Goal: Find specific page/section: Find specific page/section

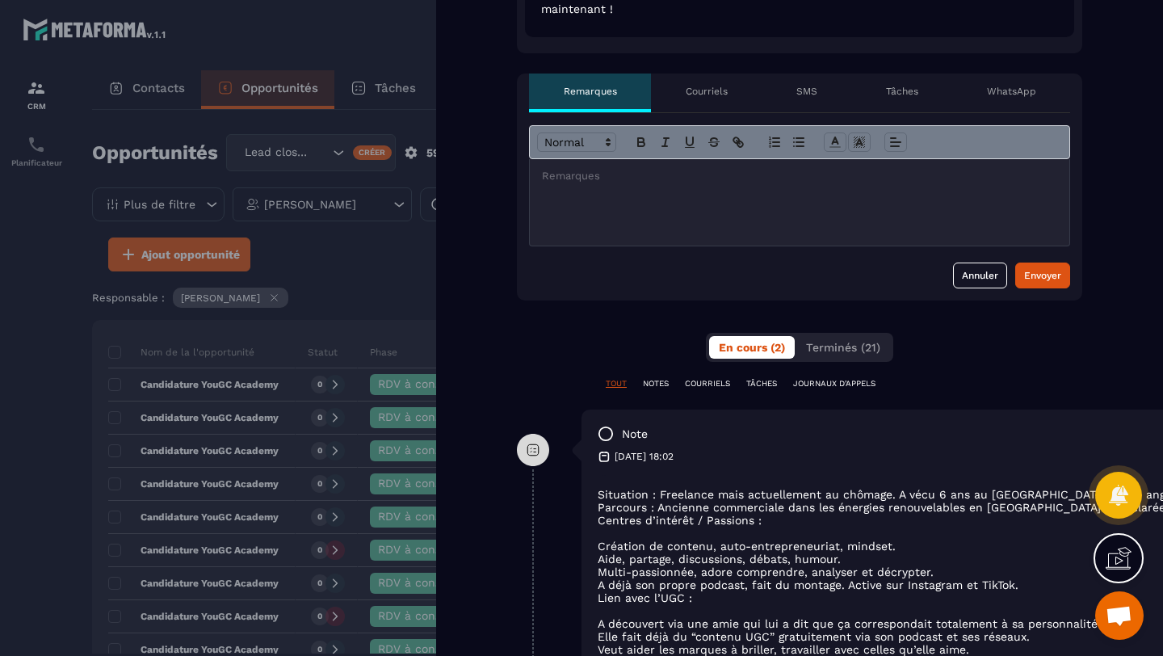
scroll to position [833, 0]
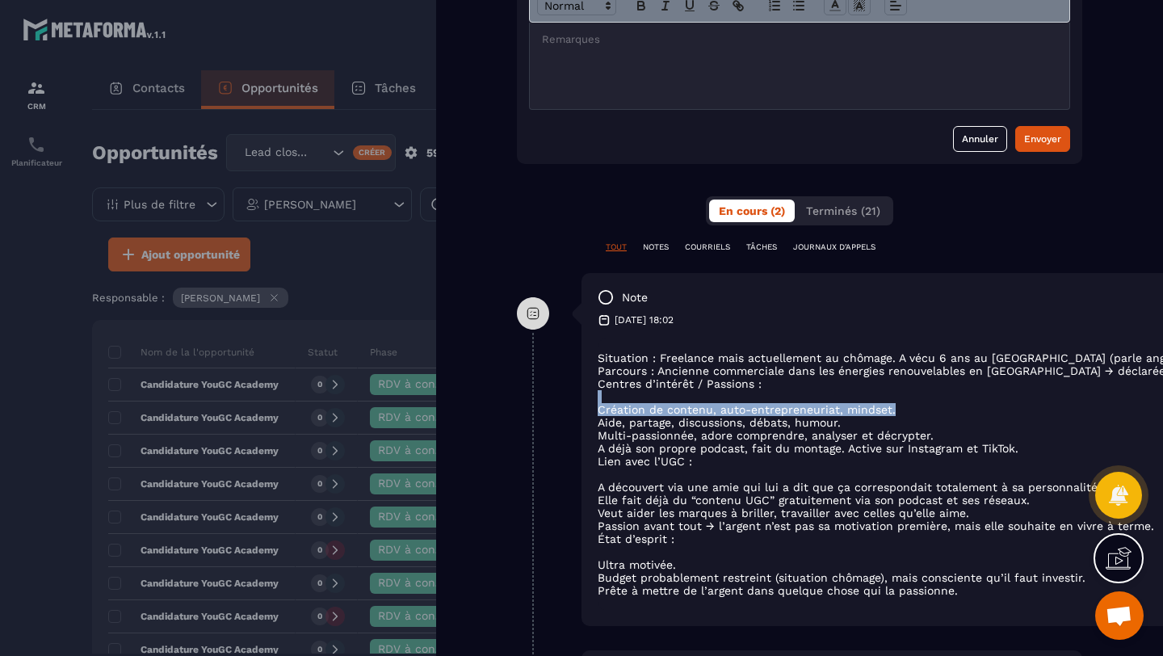
drag, startPoint x: 1063, startPoint y: 406, endPoint x: 854, endPoint y: 397, distance: 208.6
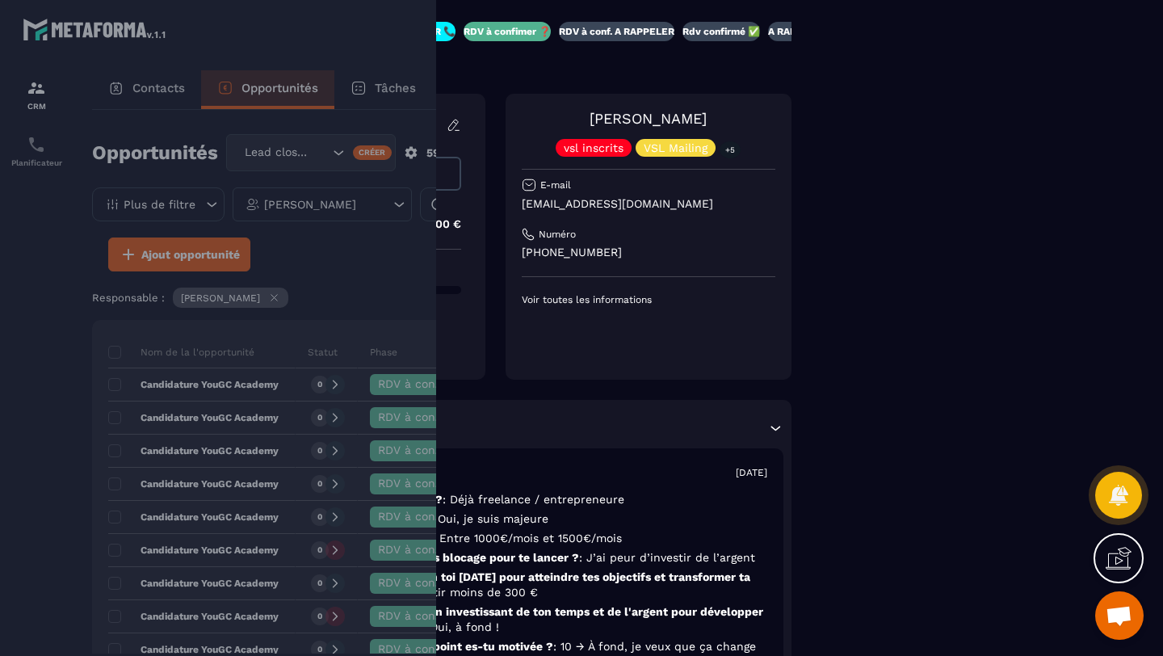
scroll to position [0, 291]
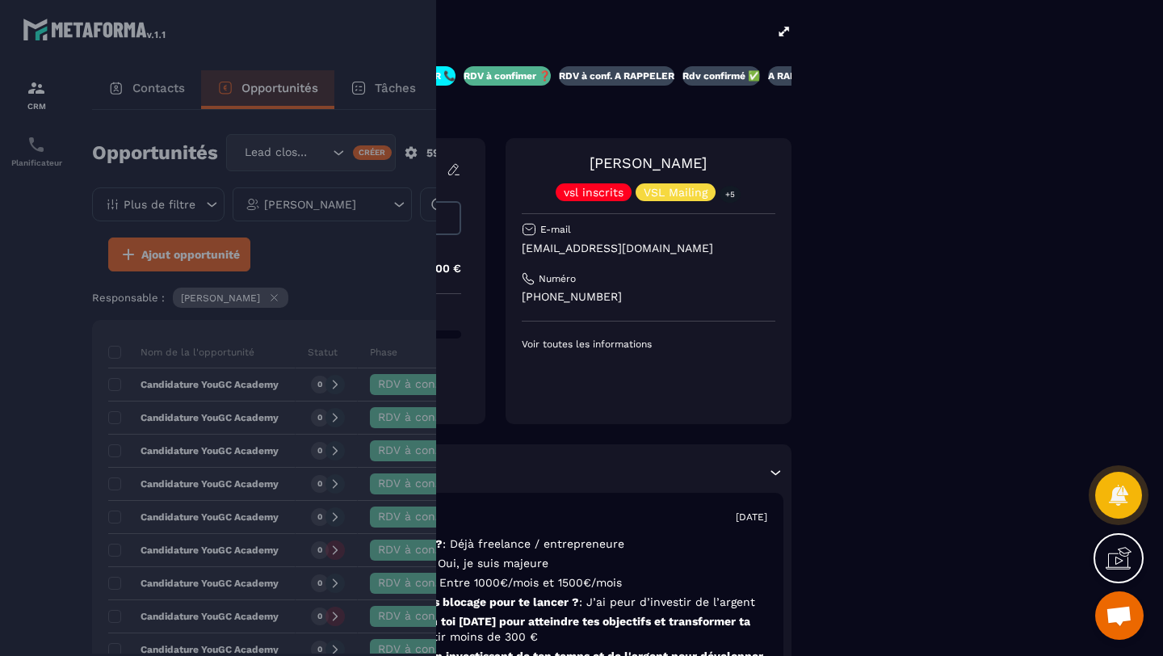
click at [787, 35] on icon at bounding box center [784, 31] width 15 height 15
click at [346, 285] on div at bounding box center [581, 328] width 1163 height 656
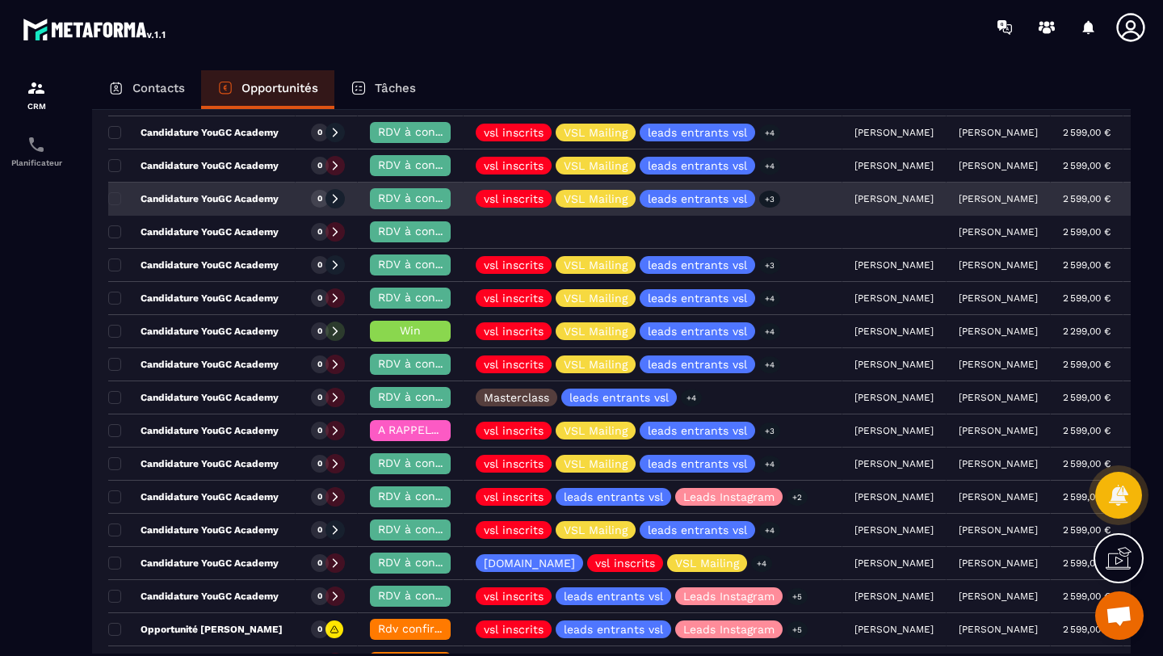
scroll to position [412, 0]
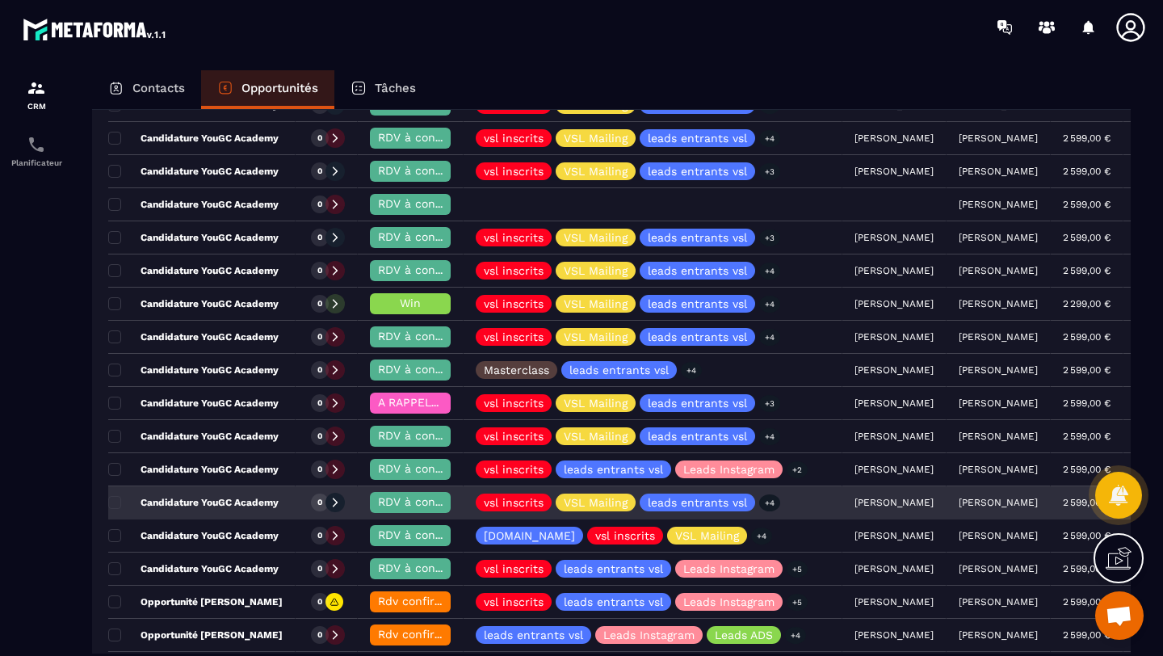
click at [904, 496] on div "[PERSON_NAME]" at bounding box center [894, 503] width 104 height 32
